Goal: Check status: Check status

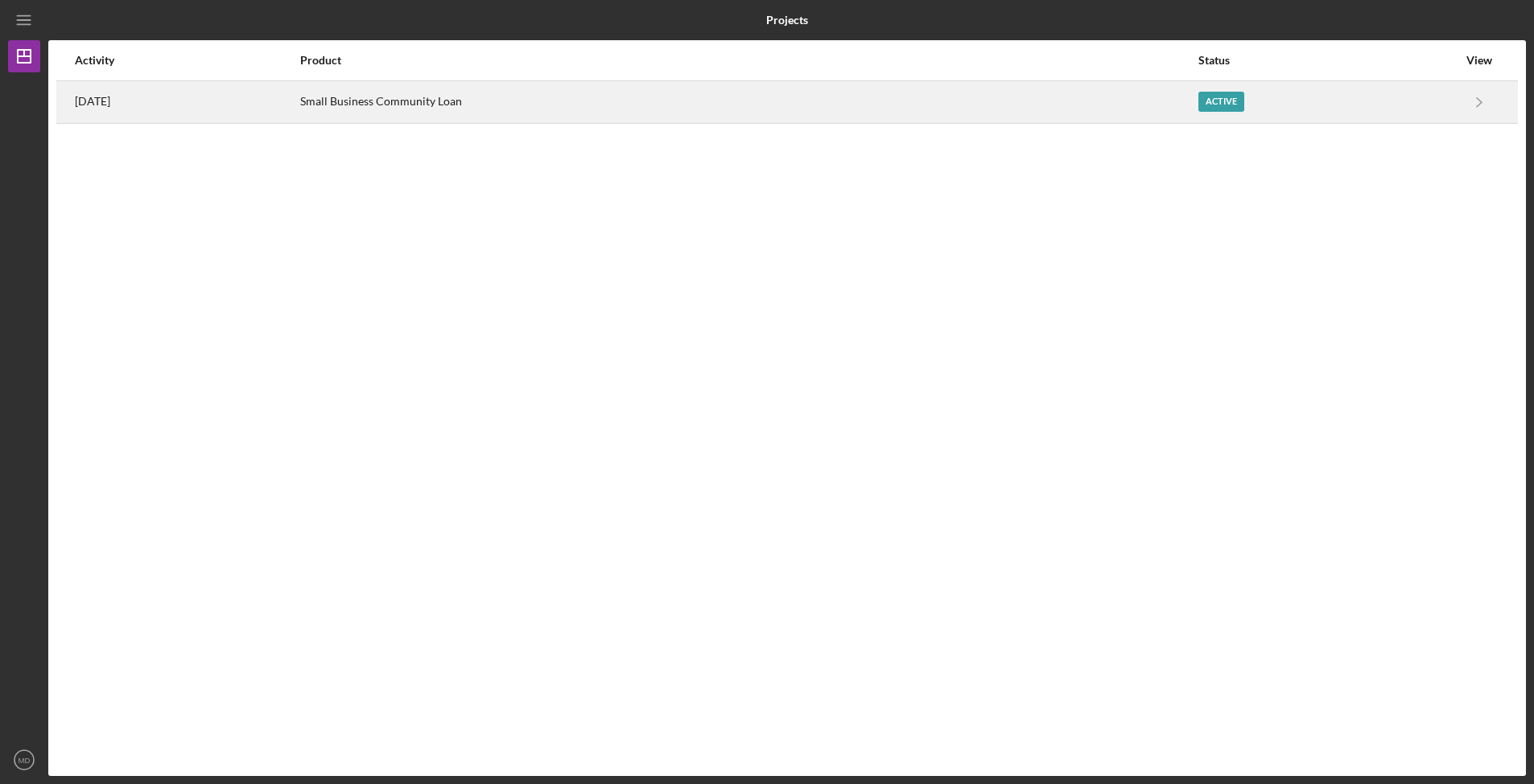
click at [803, 116] on div "Small Business Community Loan" at bounding box center [748, 102] width 896 height 40
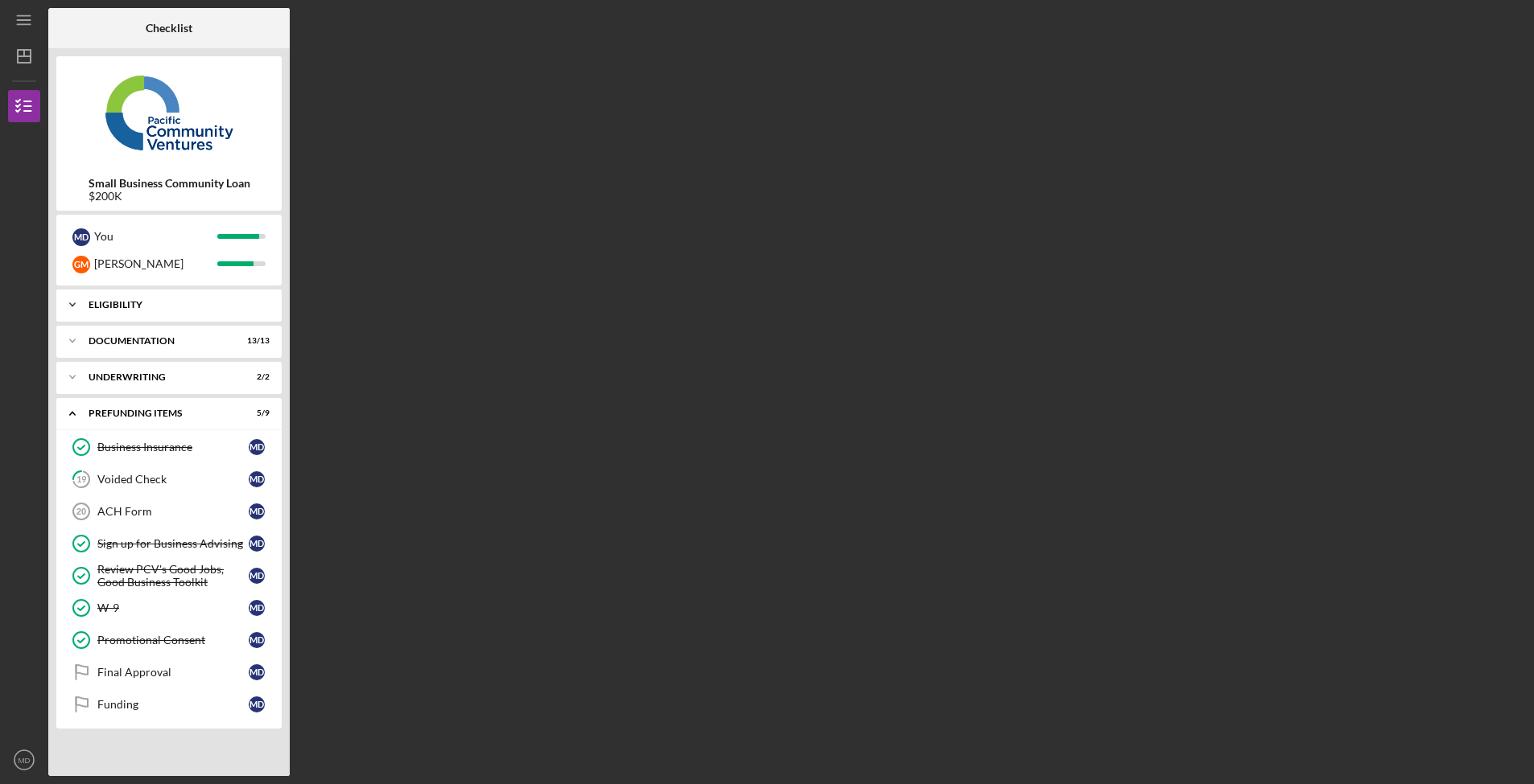
click at [170, 300] on div "Eligibility" at bounding box center [175, 305] width 173 height 10
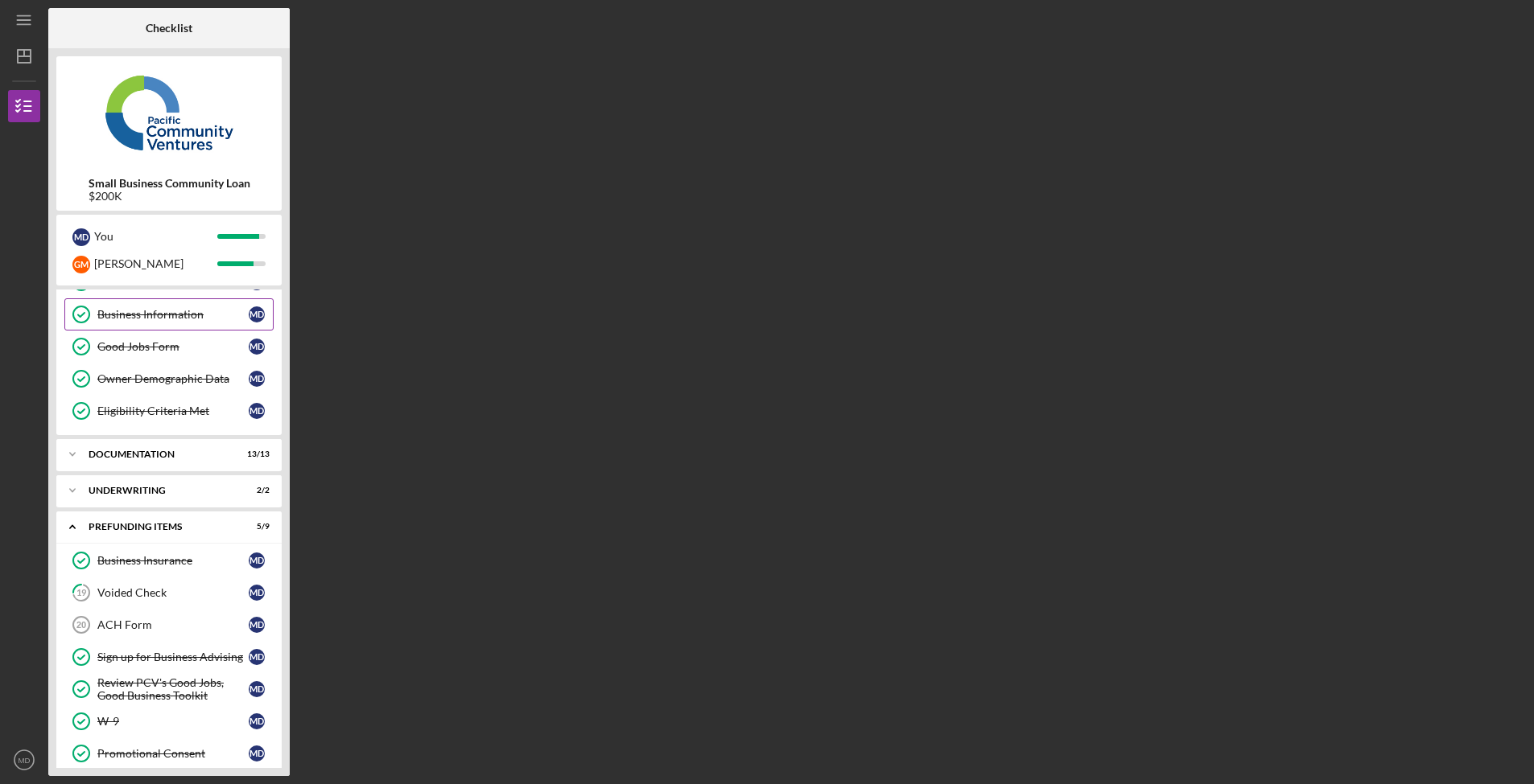
scroll to position [80, 0]
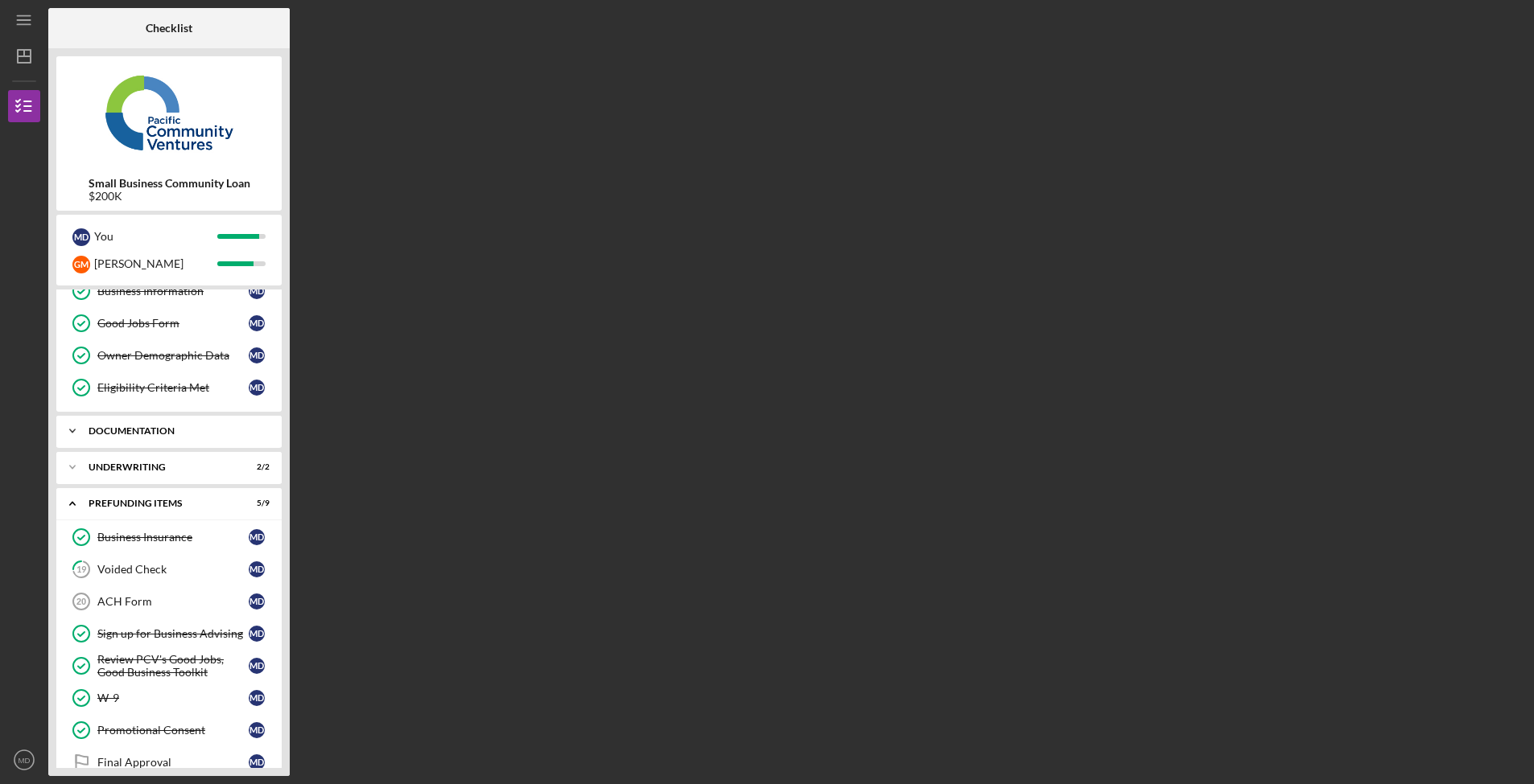
click at [180, 432] on div "Documentation" at bounding box center [175, 431] width 173 height 10
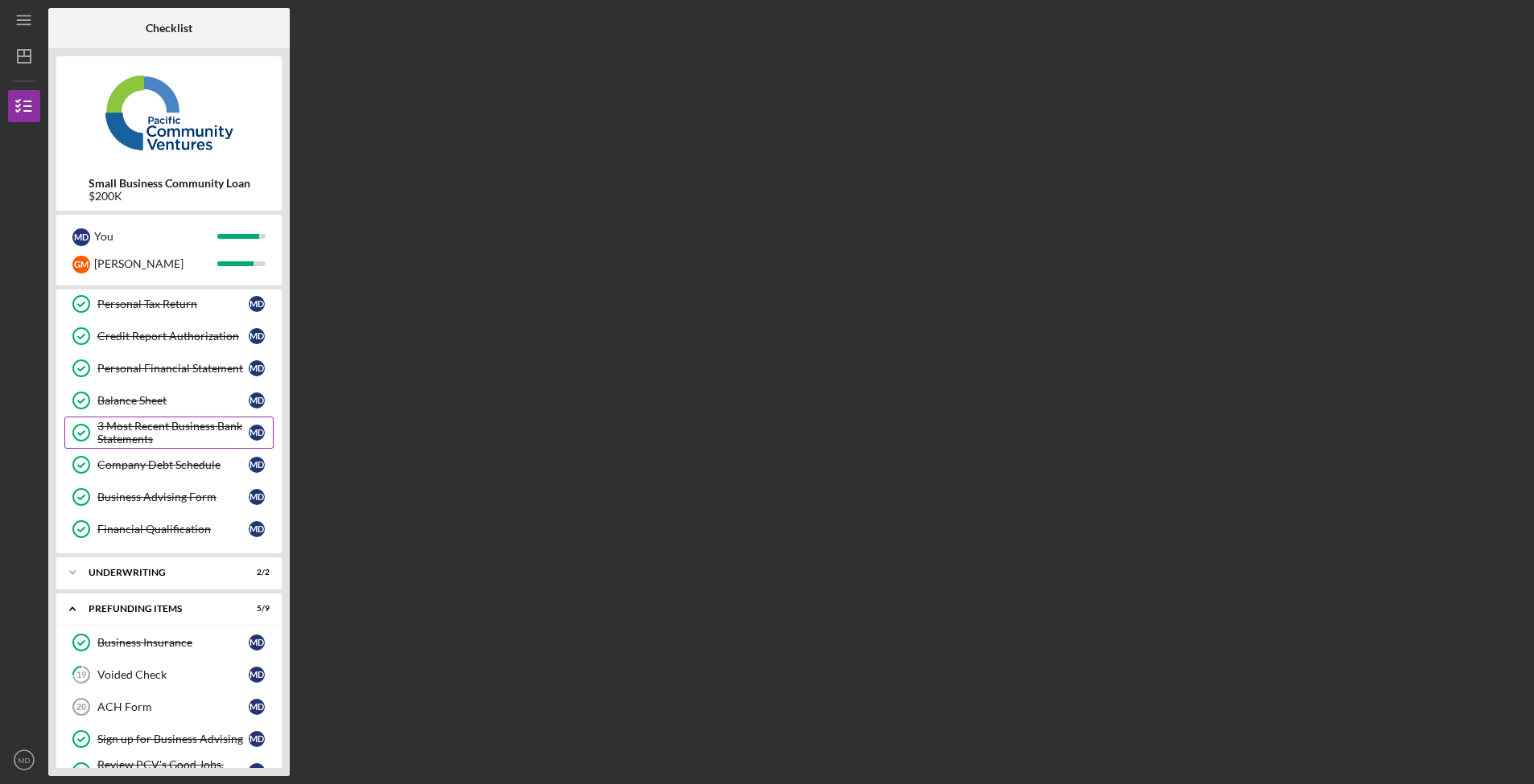
scroll to position [403, 0]
click at [188, 572] on div "Underwriting" at bounding box center [175, 570] width 173 height 10
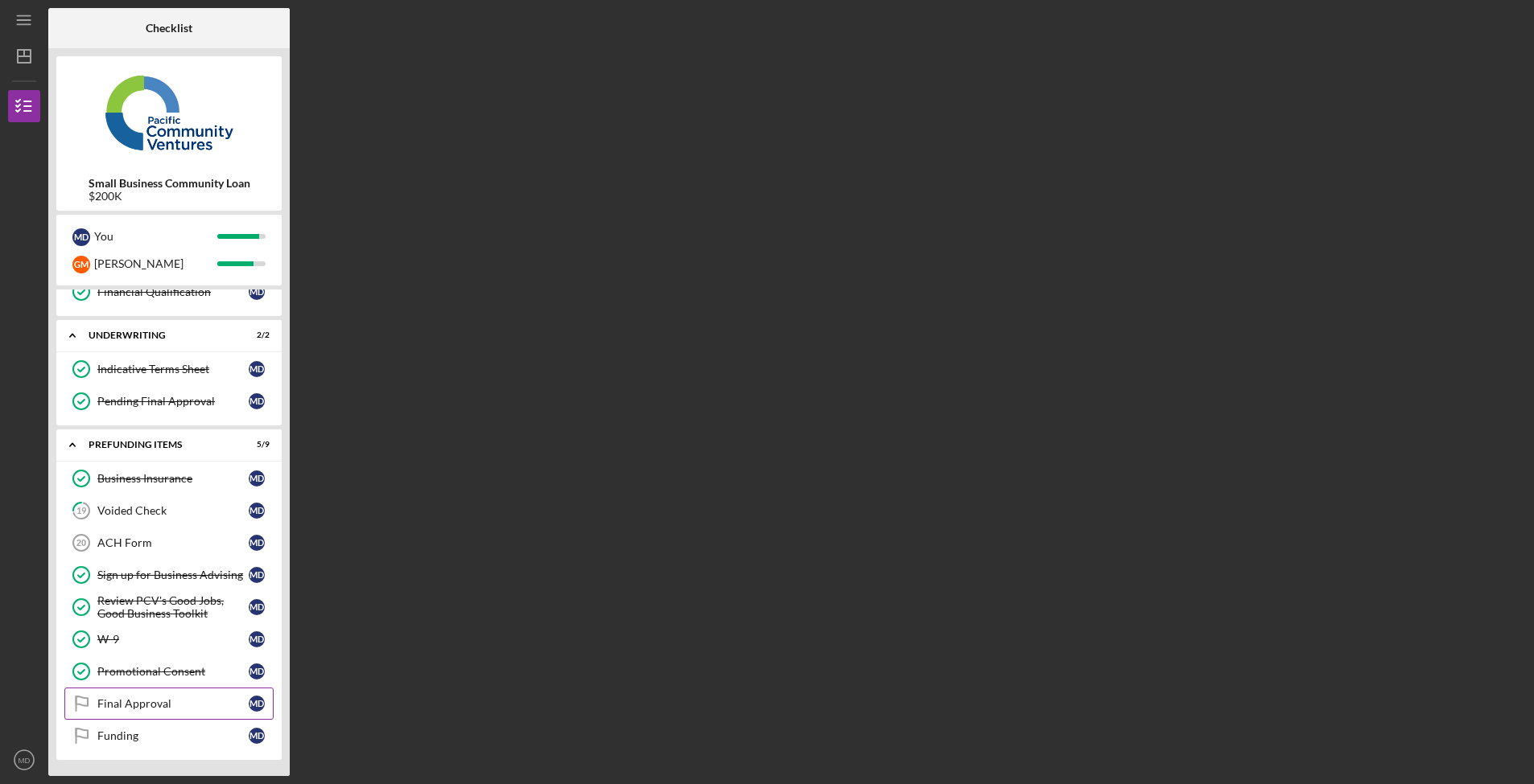
scroll to position [639, 0]
click at [176, 727] on link "Funding Funding M D" at bounding box center [168, 736] width 209 height 32
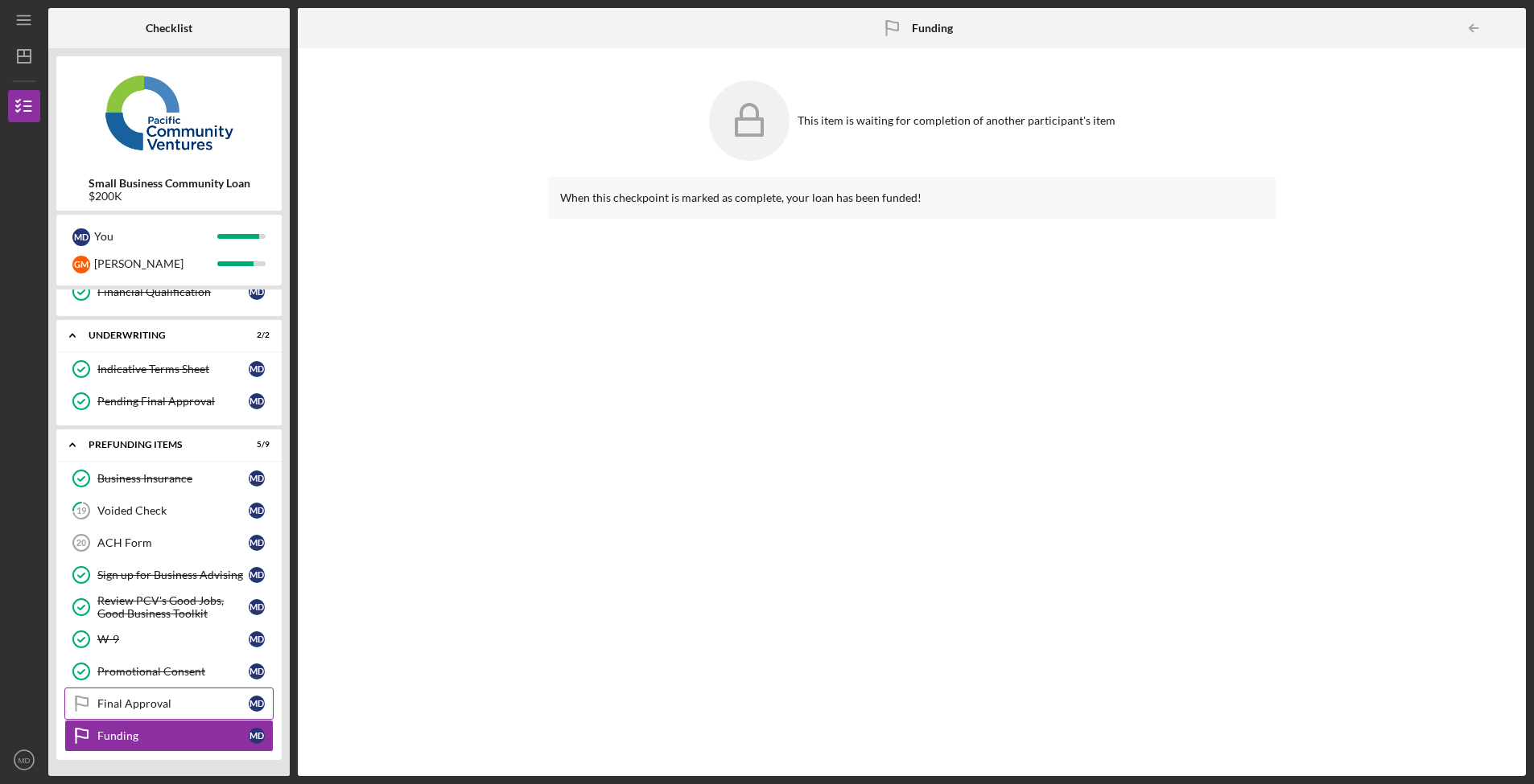
click at [176, 707] on div "Final Approval" at bounding box center [172, 703] width 151 height 13
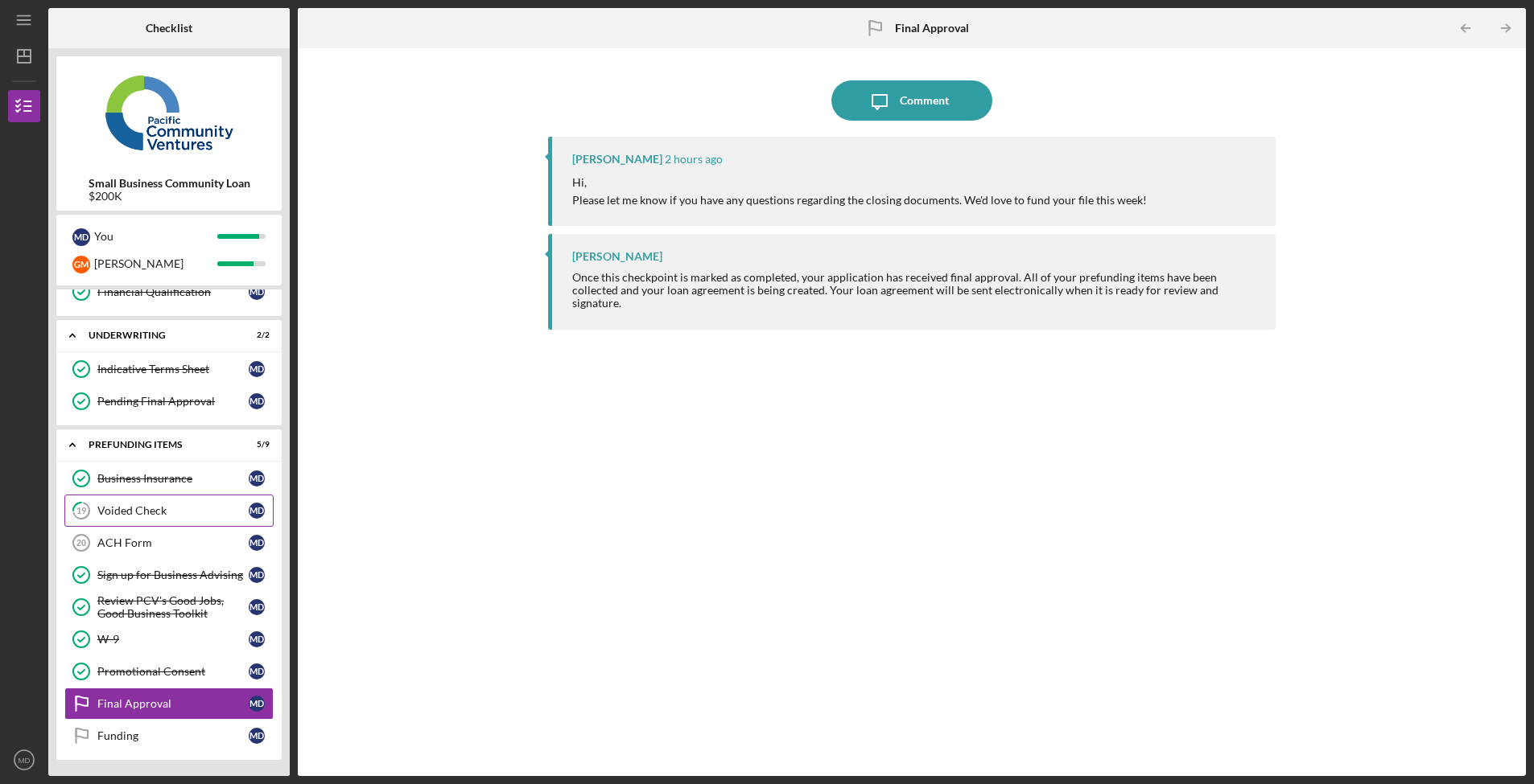
click at [168, 519] on link "19 Voided Check M D" at bounding box center [168, 510] width 209 height 32
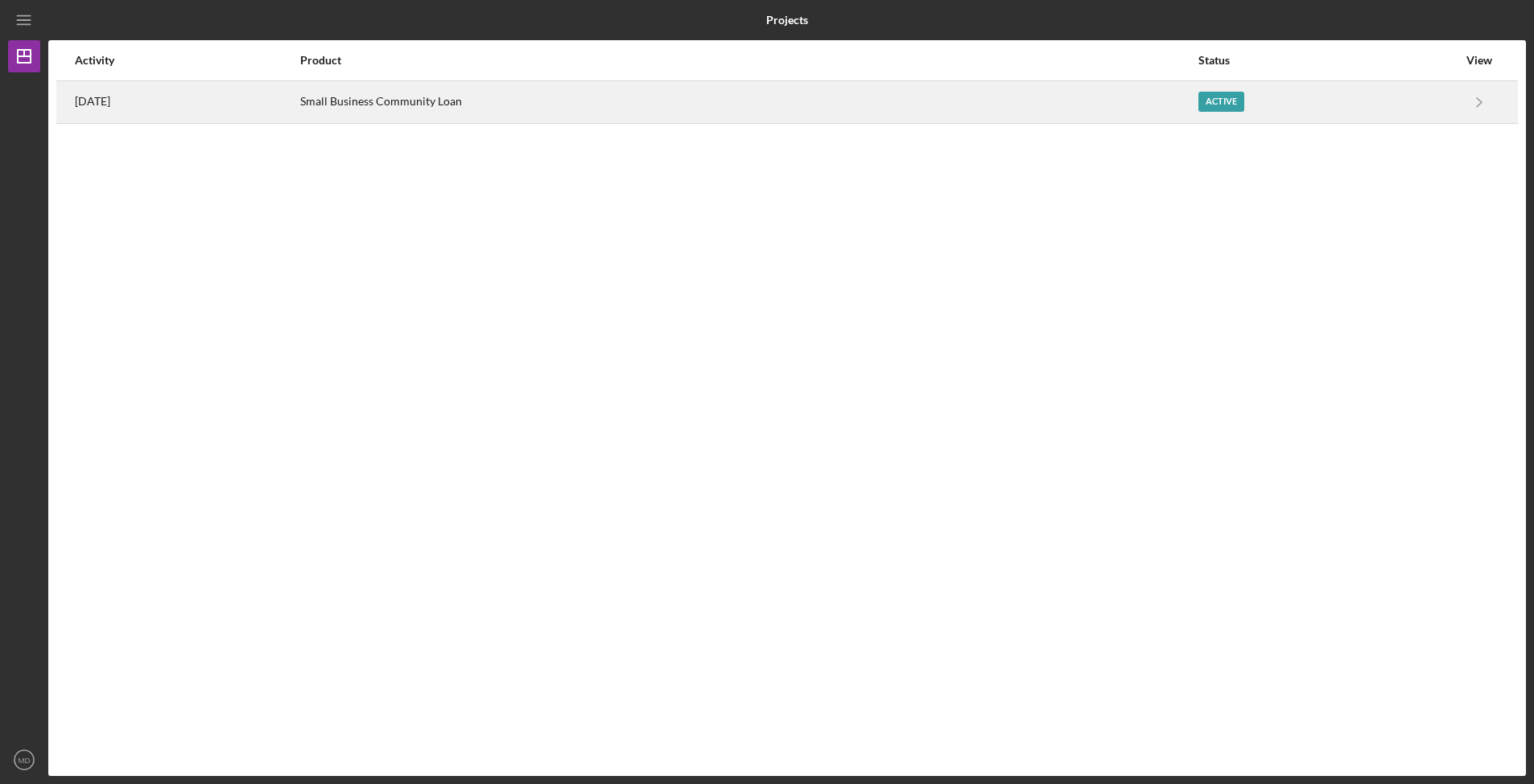
click at [539, 98] on div "Small Business Community Loan" at bounding box center [748, 102] width 896 height 40
